Goal: Task Accomplishment & Management: Manage account settings

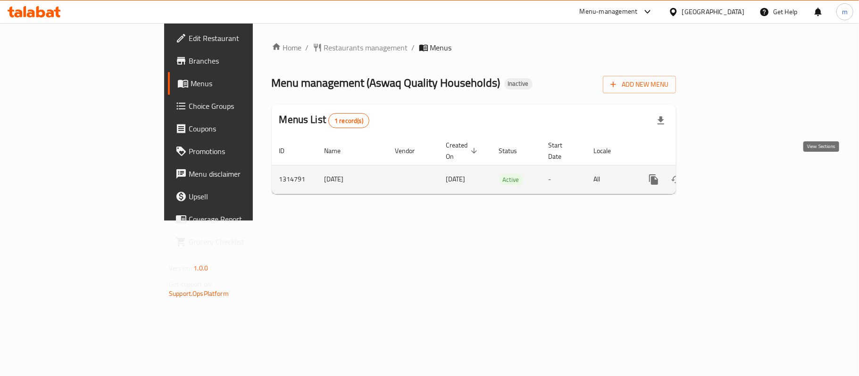
click at [727, 174] on icon "enhanced table" at bounding box center [721, 179] width 11 height 11
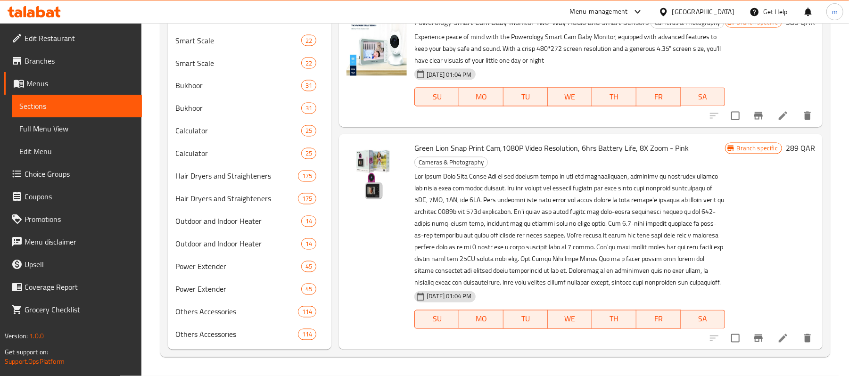
scroll to position [242, 0]
